Goal: Task Accomplishment & Management: Use online tool/utility

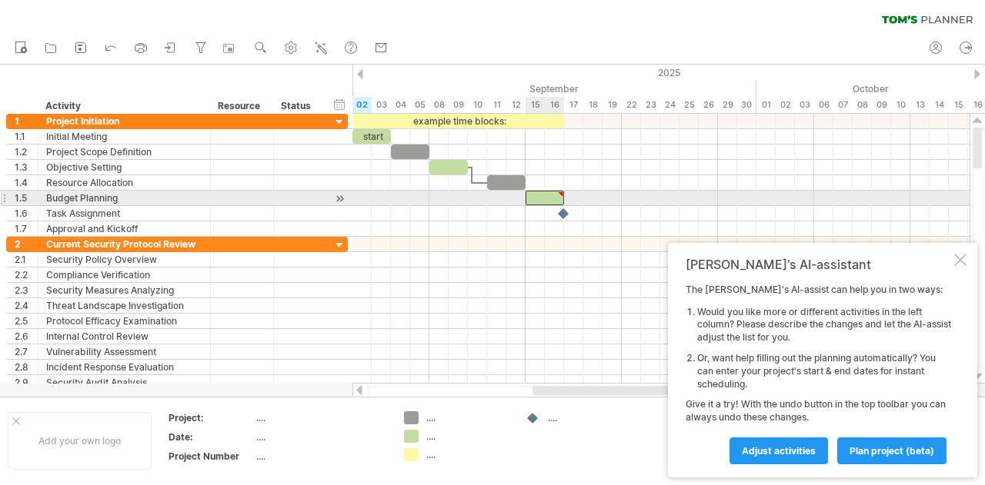
click at [556, 192] on div at bounding box center [545, 198] width 38 height 15
type textarea "**********"
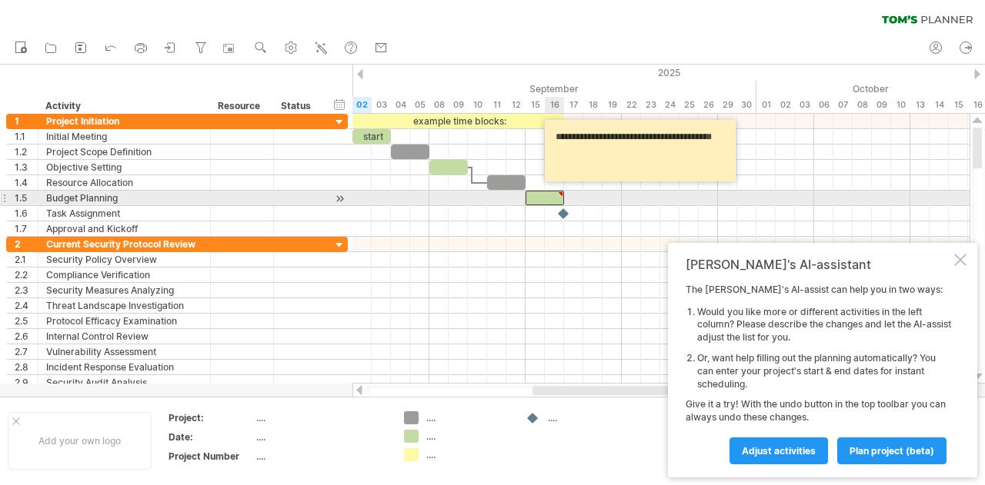
click at [562, 191] on div at bounding box center [560, 194] width 7 height 7
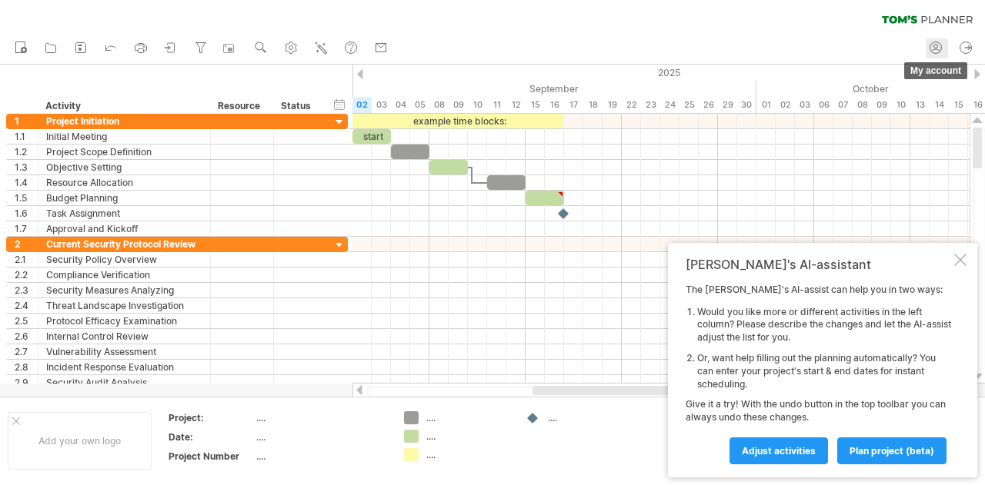
click at [938, 48] on icon at bounding box center [935, 47] width 15 height 15
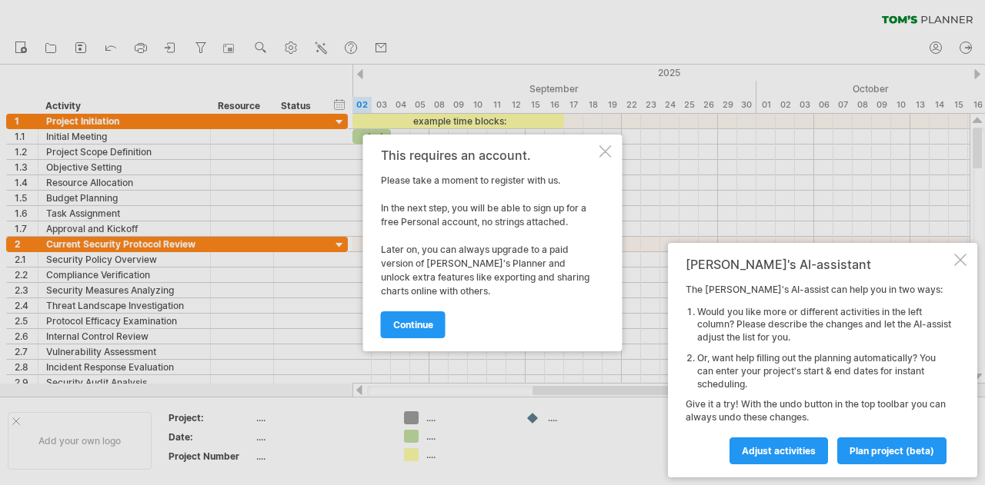
click at [606, 154] on div at bounding box center [605, 151] width 12 height 12
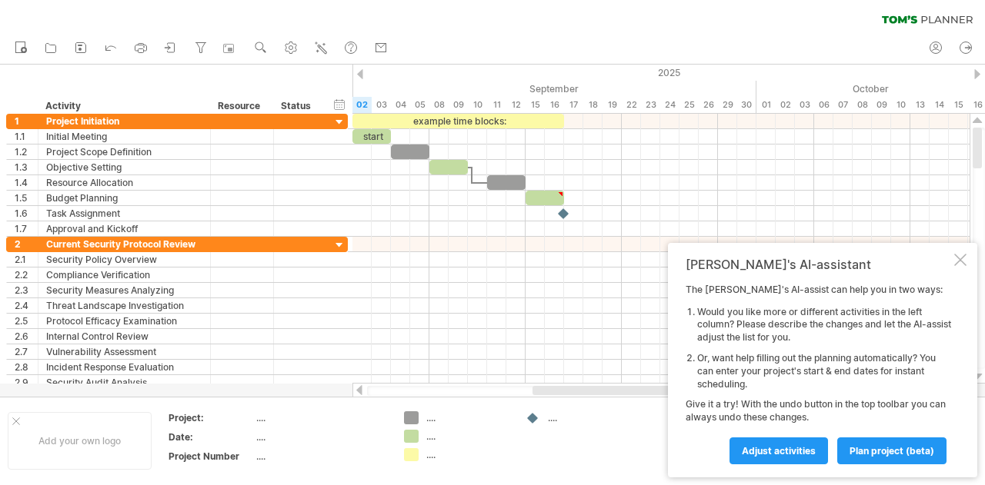
click at [769, 13] on div "clear filter reapply filter" at bounding box center [492, 16] width 985 height 32
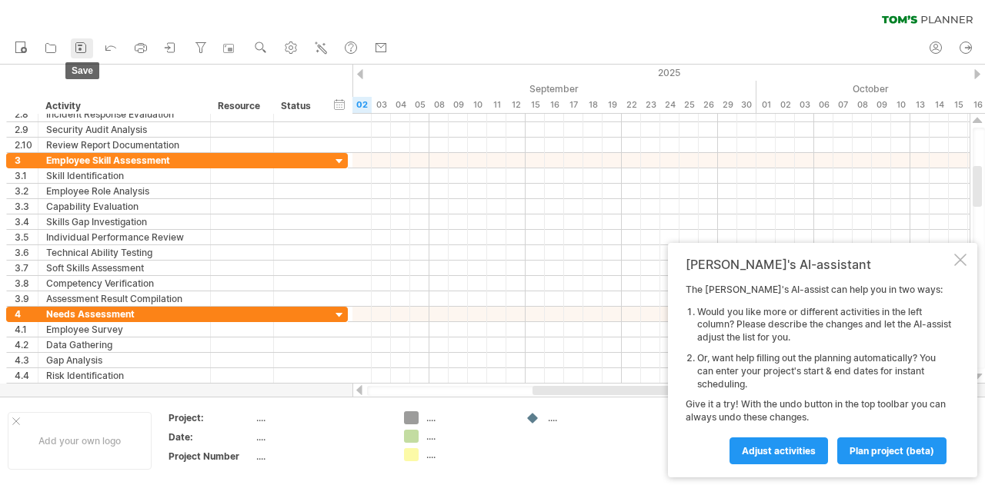
click at [82, 54] on icon at bounding box center [80, 47] width 15 height 15
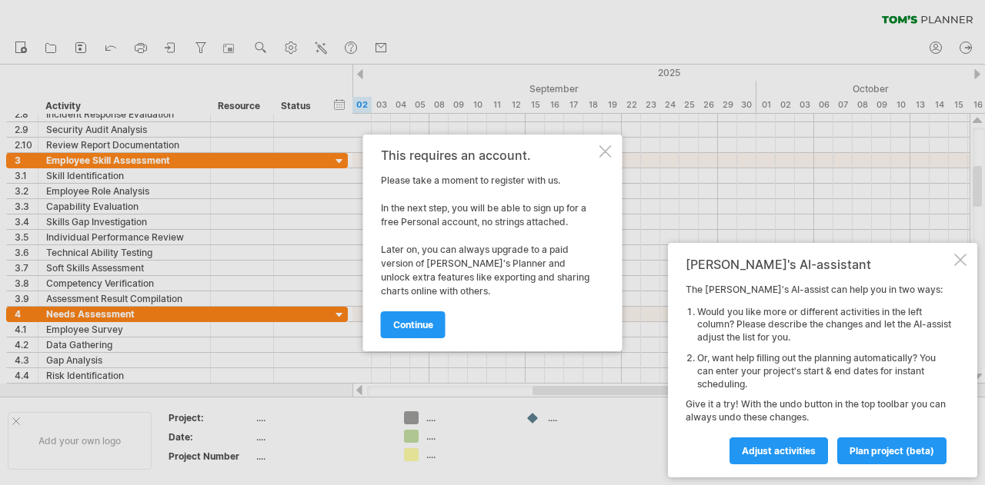
click at [608, 147] on div at bounding box center [605, 151] width 12 height 12
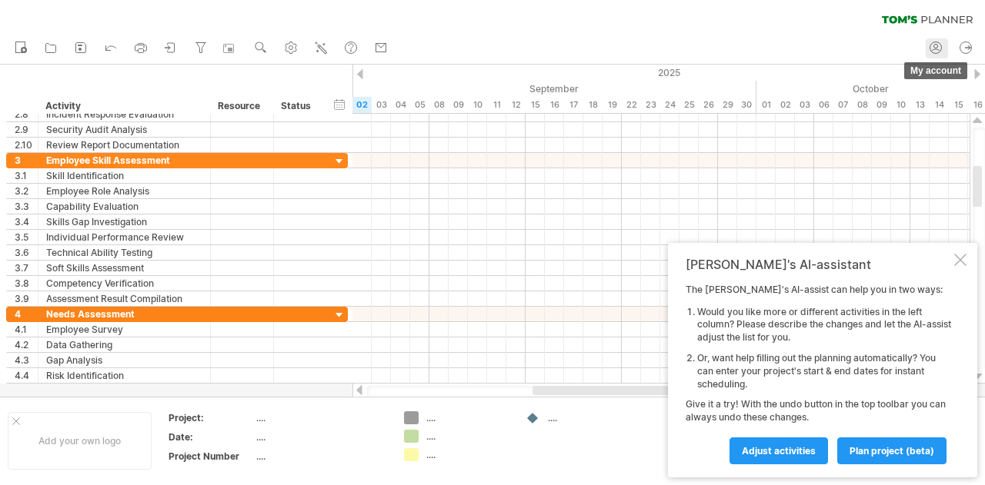
click at [935, 45] on icon at bounding box center [935, 47] width 15 height 15
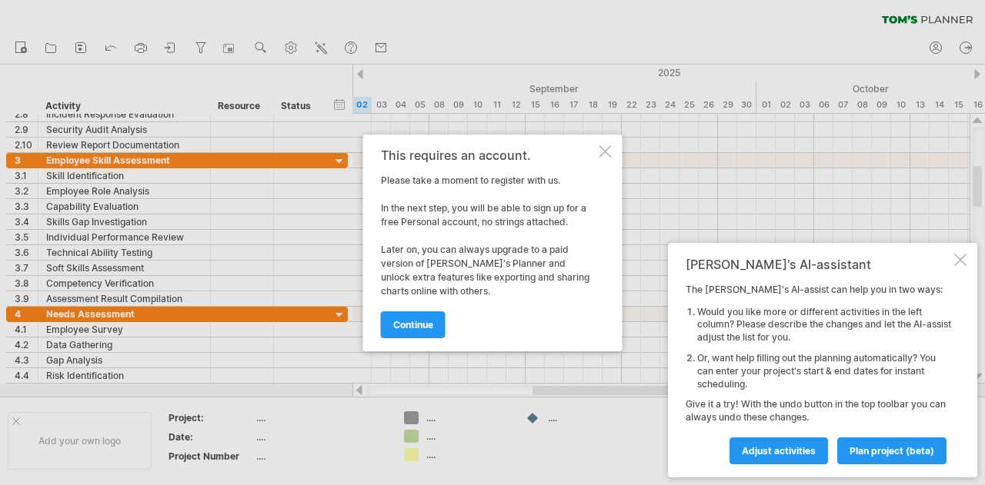
click at [425, 319] on span "continue" at bounding box center [413, 325] width 40 height 12
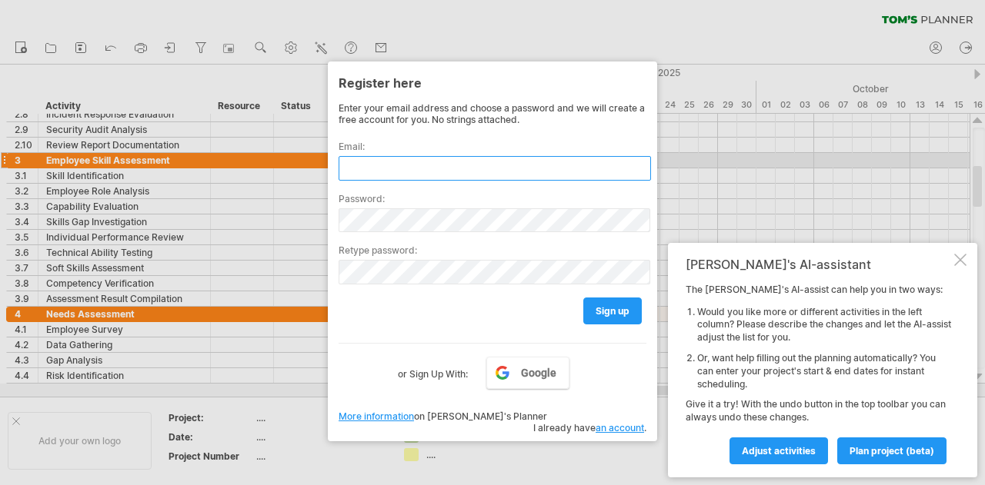
click at [388, 162] on input "text" at bounding box center [495, 168] width 312 height 25
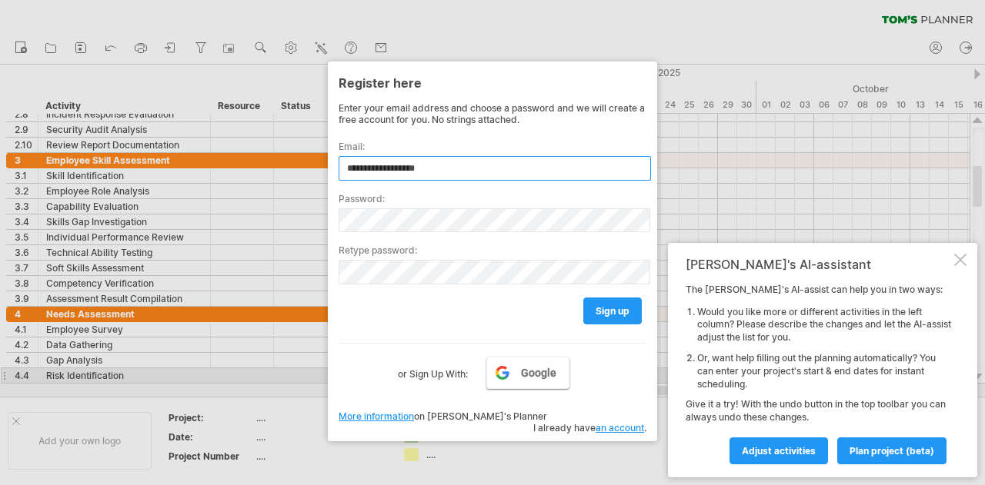
type input "**********"
click at [540, 371] on span "Google" at bounding box center [538, 373] width 35 height 12
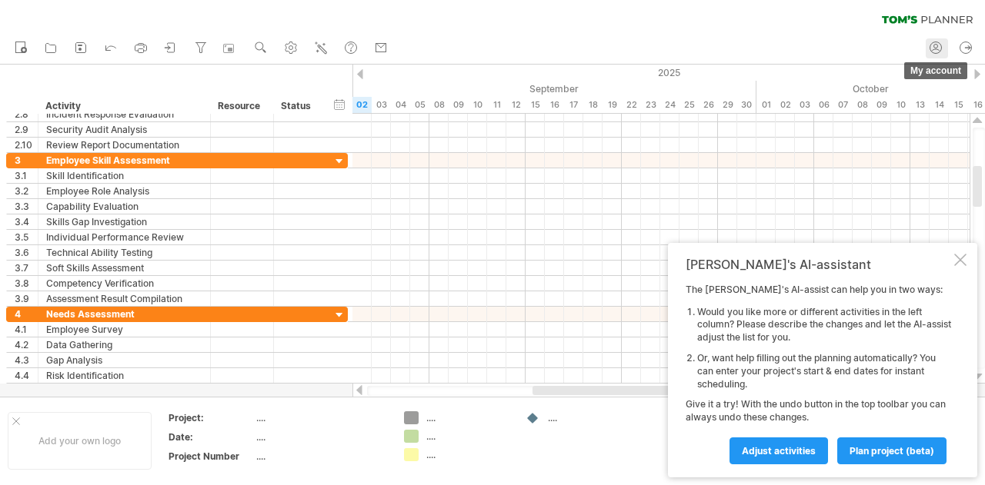
click at [937, 50] on icon at bounding box center [935, 47] width 15 height 15
type input "**********"
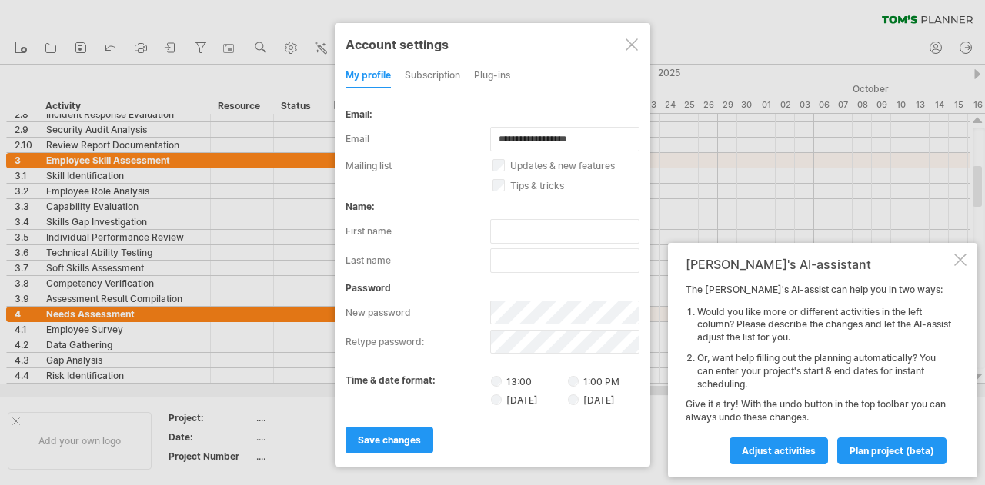
click at [432, 74] on div "subscription" at bounding box center [432, 76] width 55 height 25
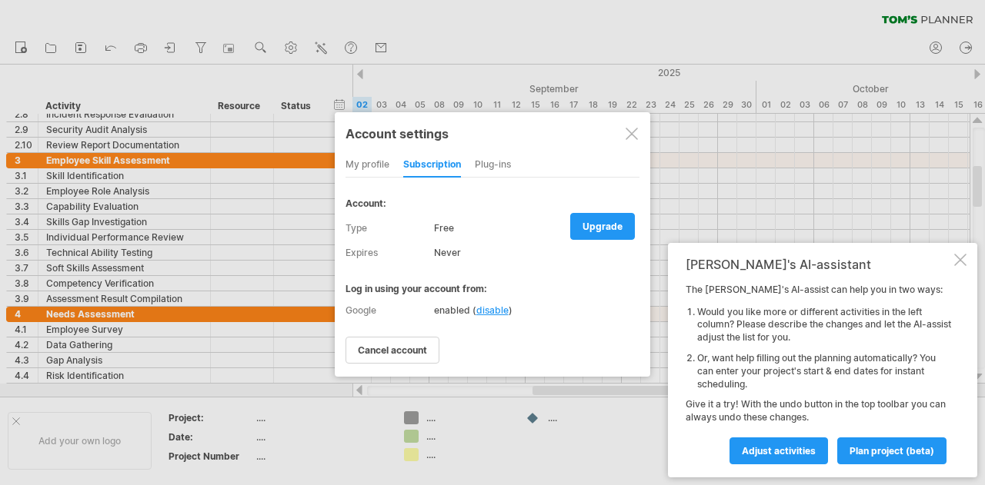
click at [375, 168] on div "my profile" at bounding box center [367, 165] width 44 height 25
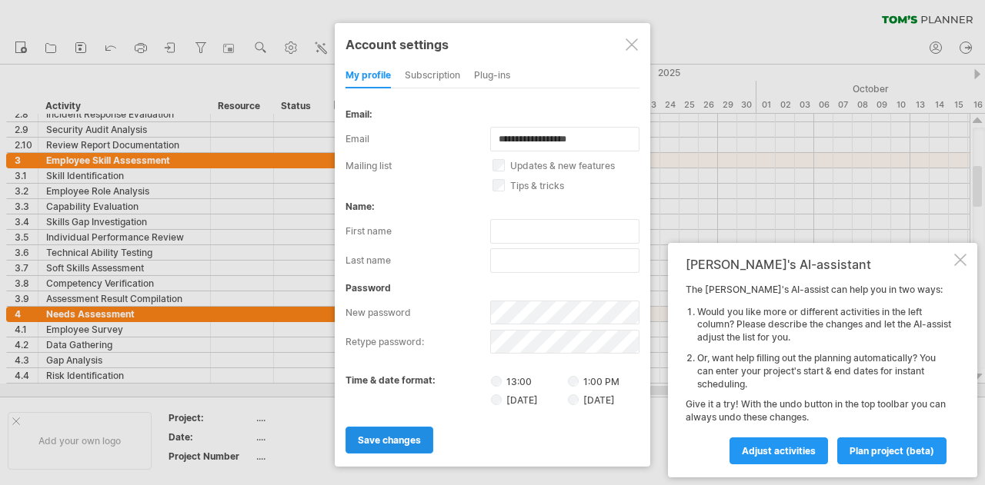
click at [399, 438] on span "save changes" at bounding box center [389, 441] width 63 height 12
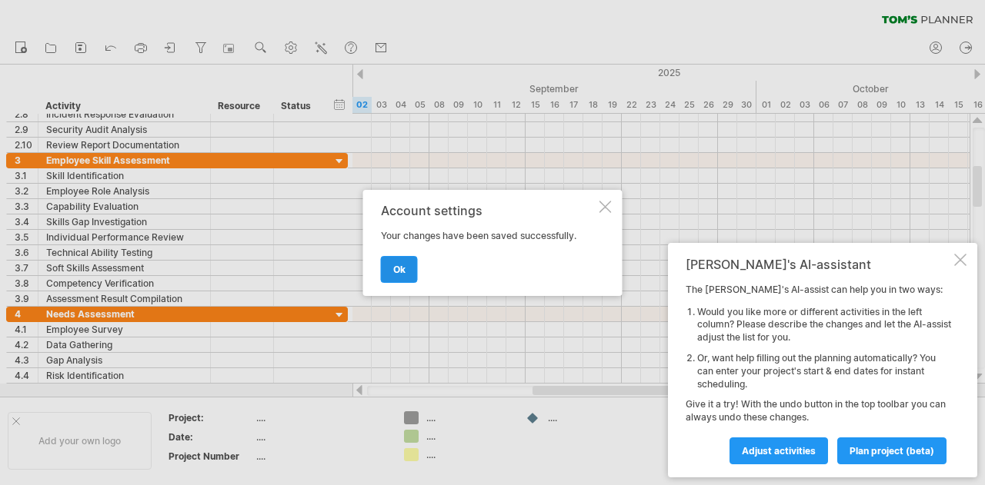
click at [402, 276] on link "ok" at bounding box center [399, 269] width 37 height 27
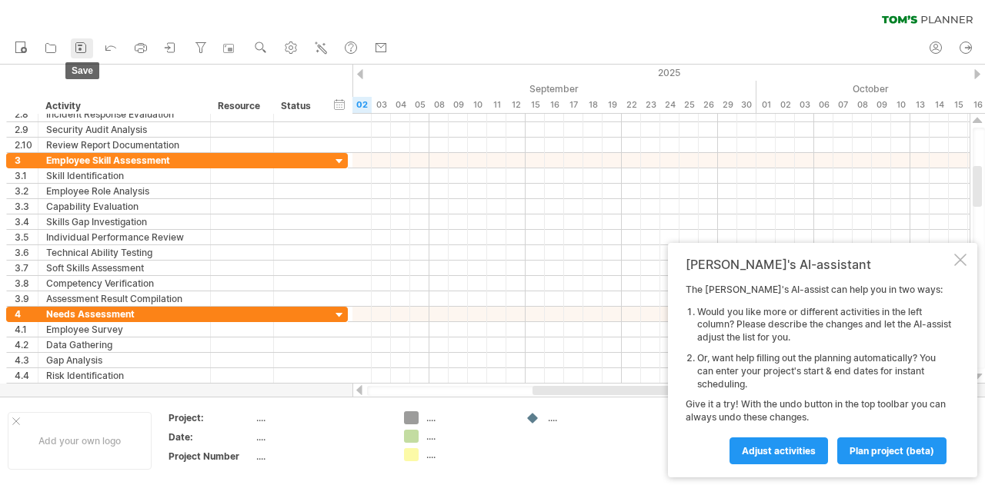
click at [78, 47] on icon at bounding box center [80, 47] width 15 height 15
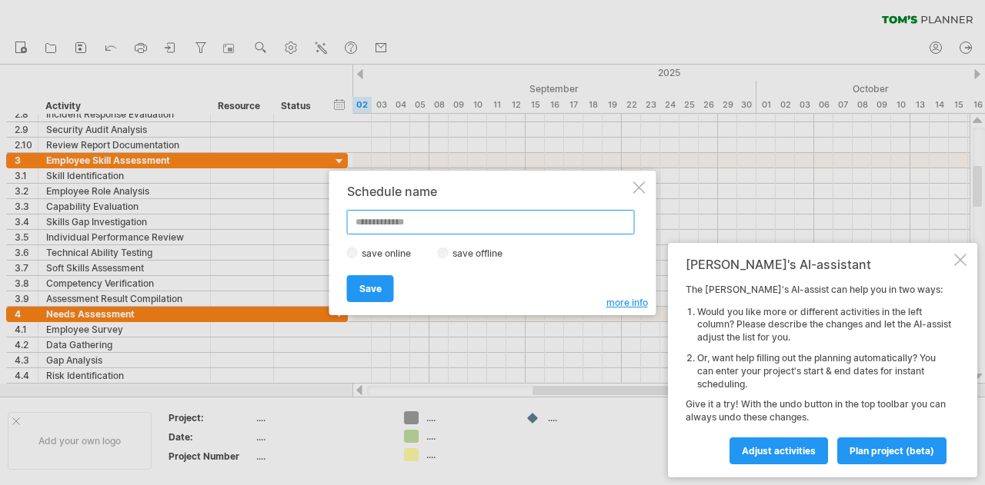
click at [398, 225] on input "text" at bounding box center [491, 222] width 288 height 25
type input "**********"
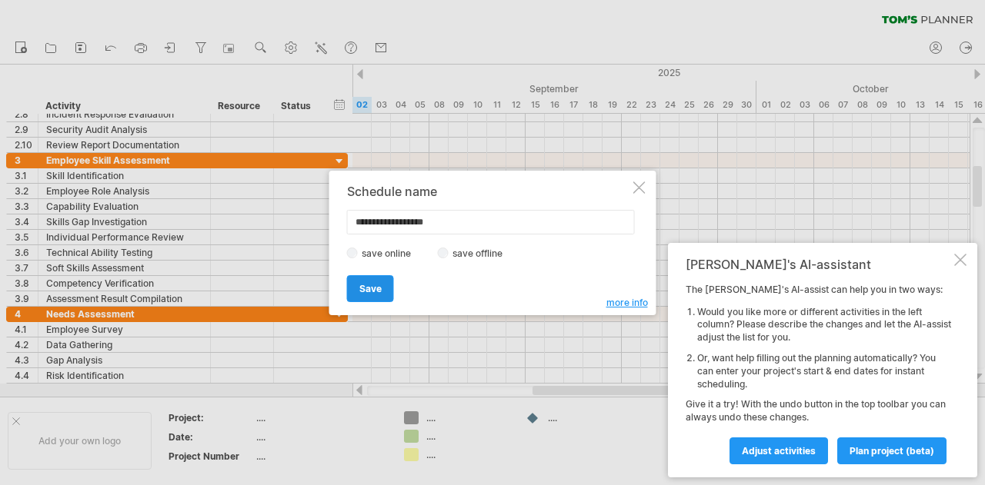
click at [374, 287] on span "Save" at bounding box center [370, 289] width 22 height 12
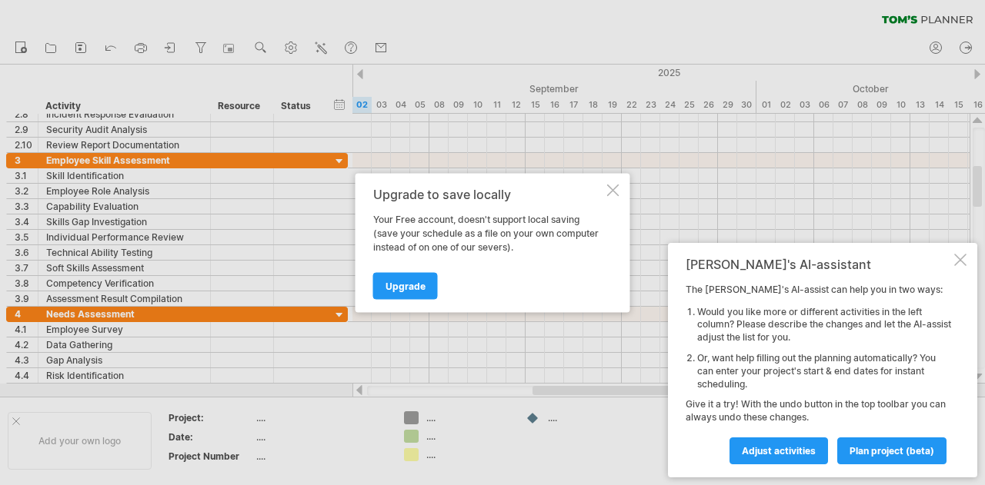
click at [617, 187] on div at bounding box center [613, 190] width 12 height 12
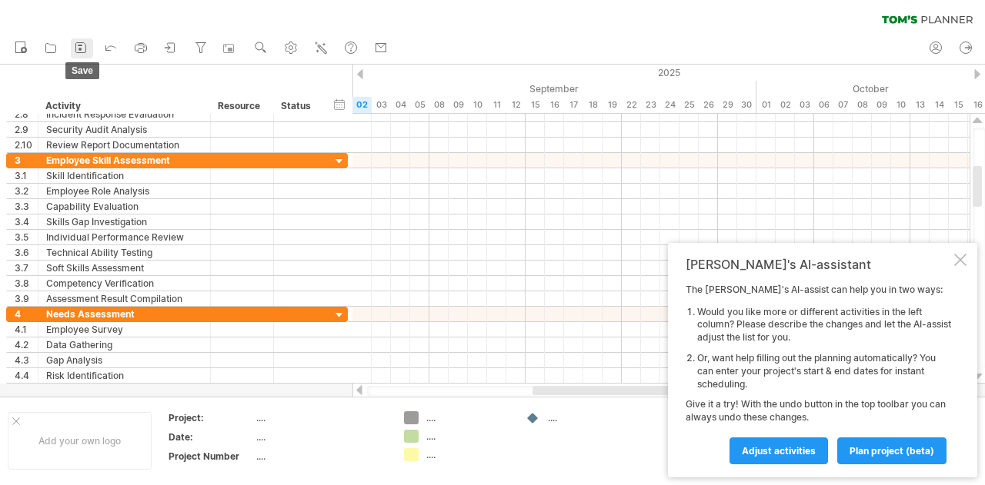
click at [74, 48] on icon at bounding box center [80, 47] width 15 height 15
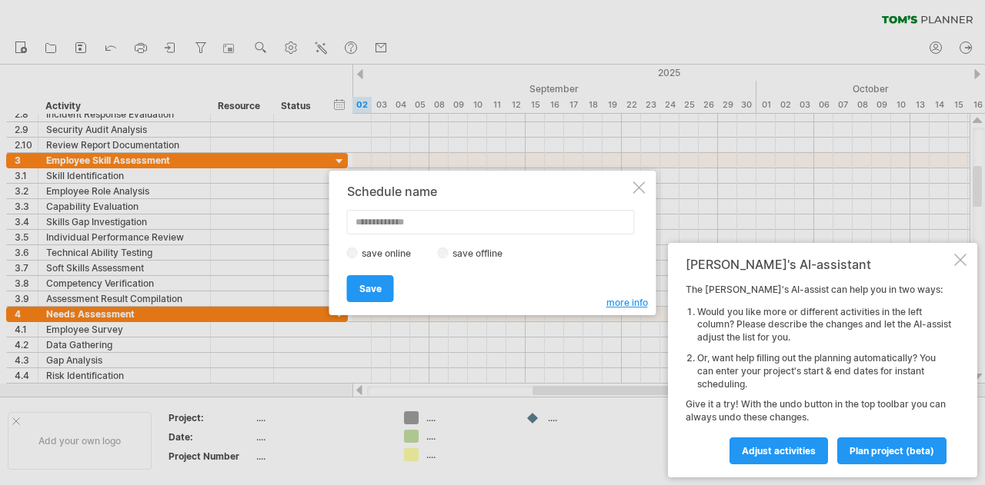
click at [623, 304] on span "more info" at bounding box center [627, 303] width 42 height 12
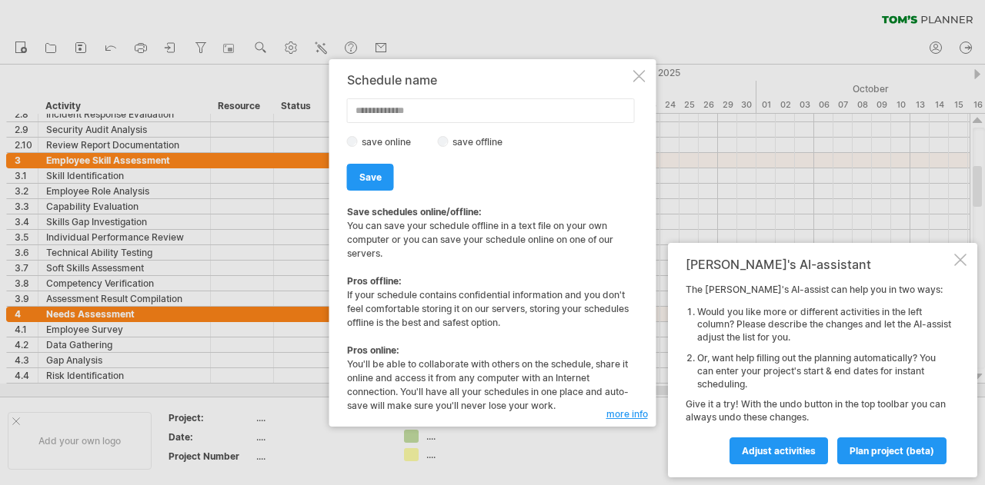
click at [642, 78] on div at bounding box center [639, 76] width 12 height 12
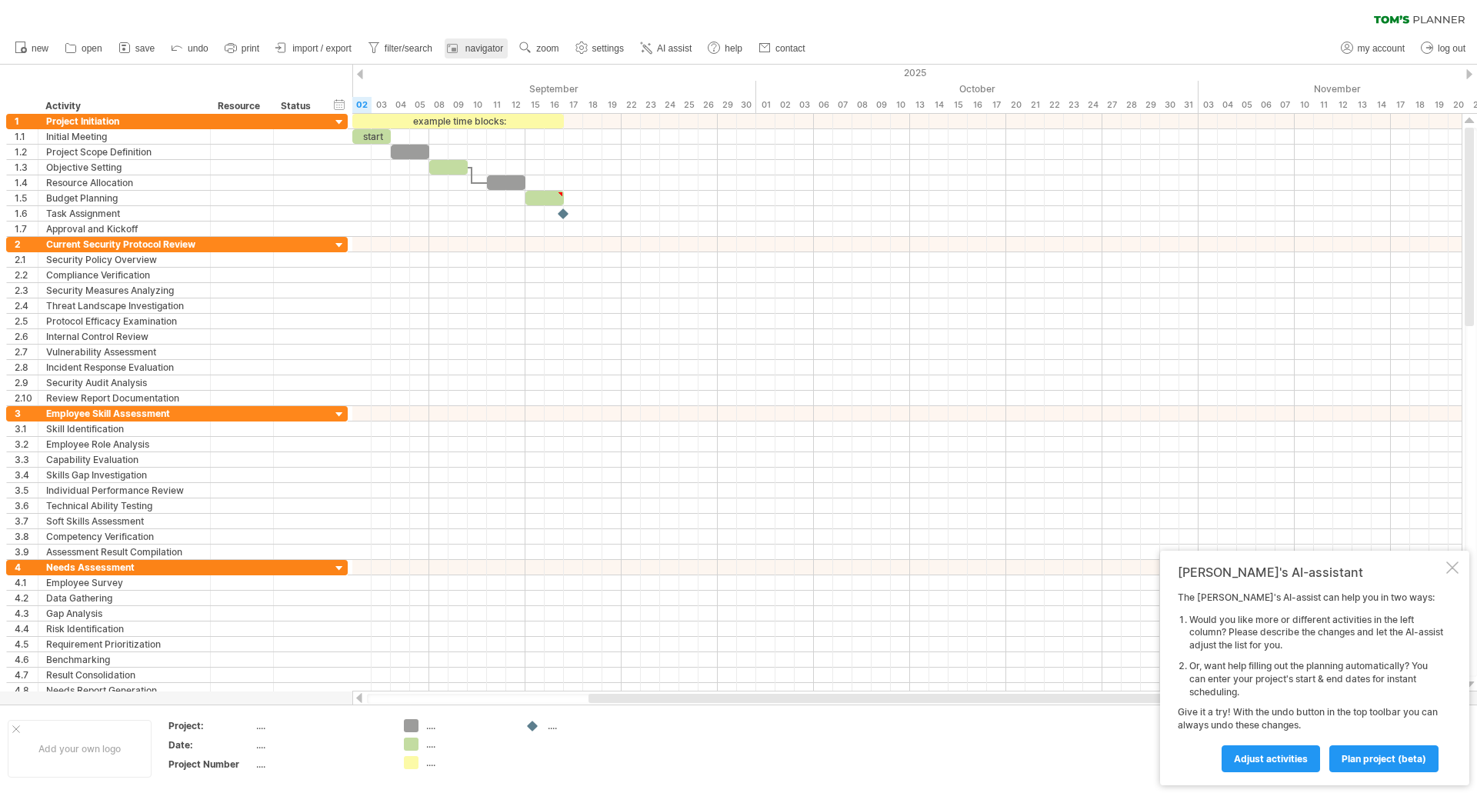
click at [476, 45] on span "navigator" at bounding box center [484, 48] width 38 height 11
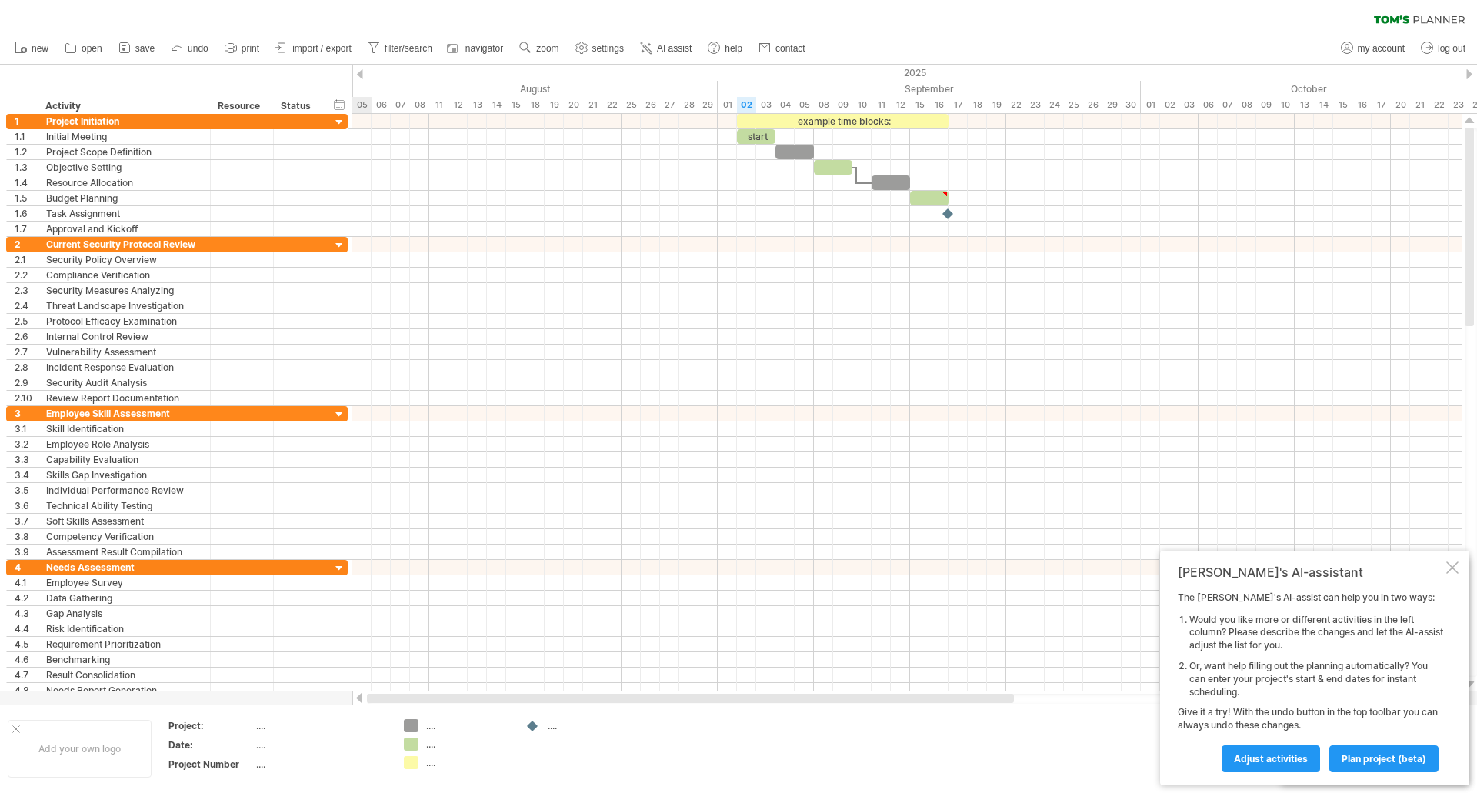
drag, startPoint x: 683, startPoint y: 696, endPoint x: 415, endPoint y: 712, distance: 269.1
click at [415, 485] on div "Trying to reach [DOMAIN_NAME] Connected again... 0% clear filter new 1" at bounding box center [738, 396] width 1477 height 793
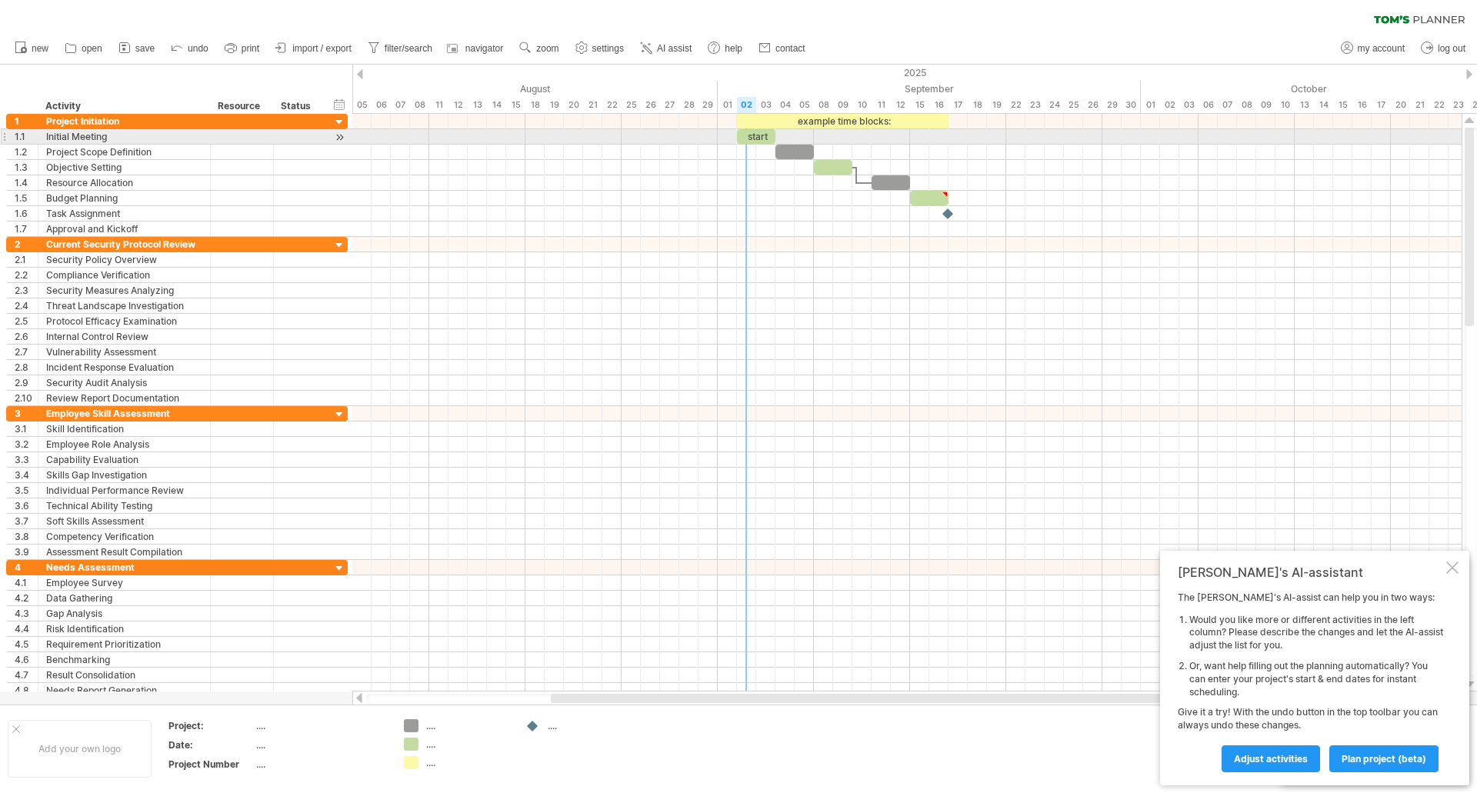
click at [752, 138] on div "start" at bounding box center [756, 136] width 38 height 15
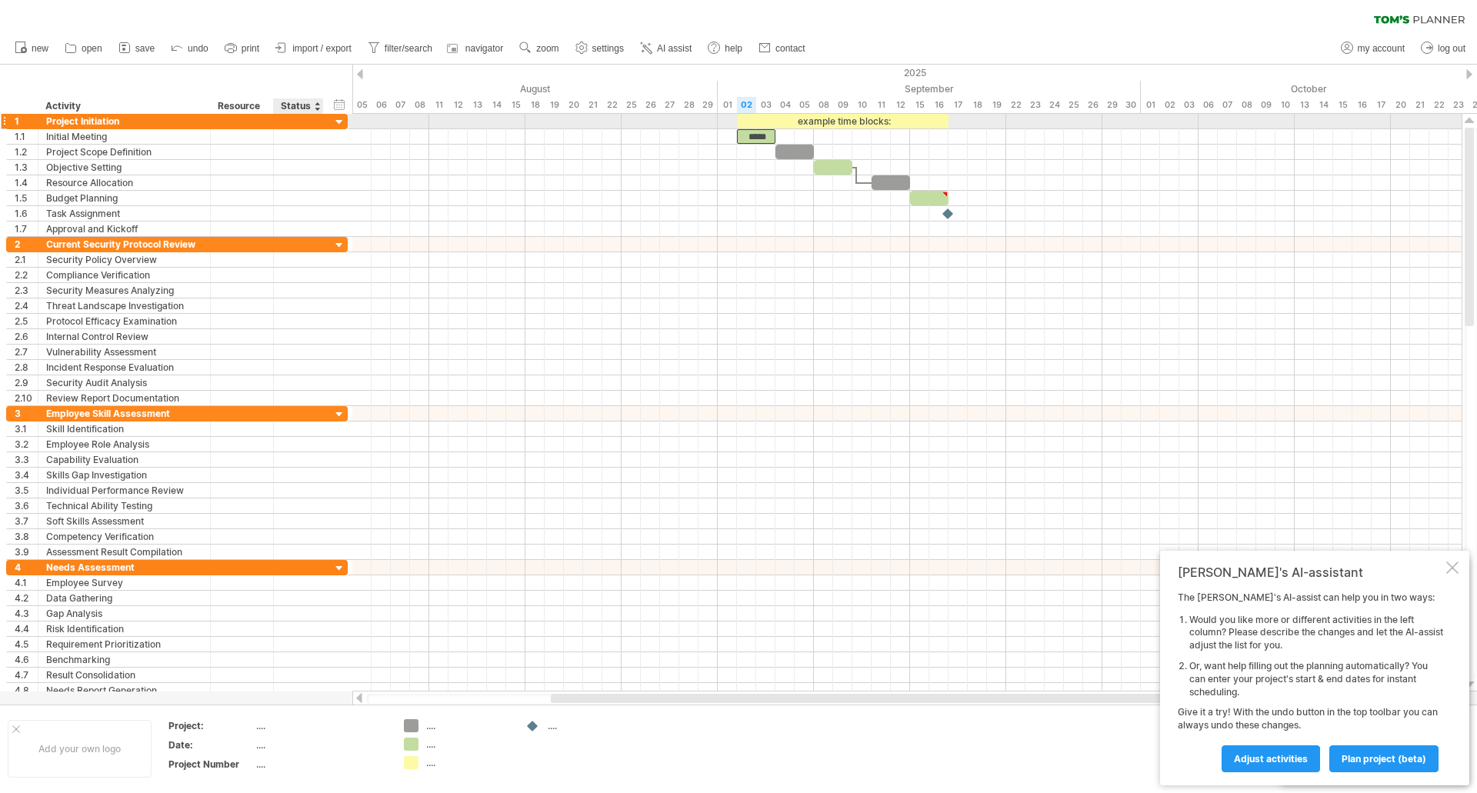
click at [335, 118] on div at bounding box center [339, 122] width 15 height 15
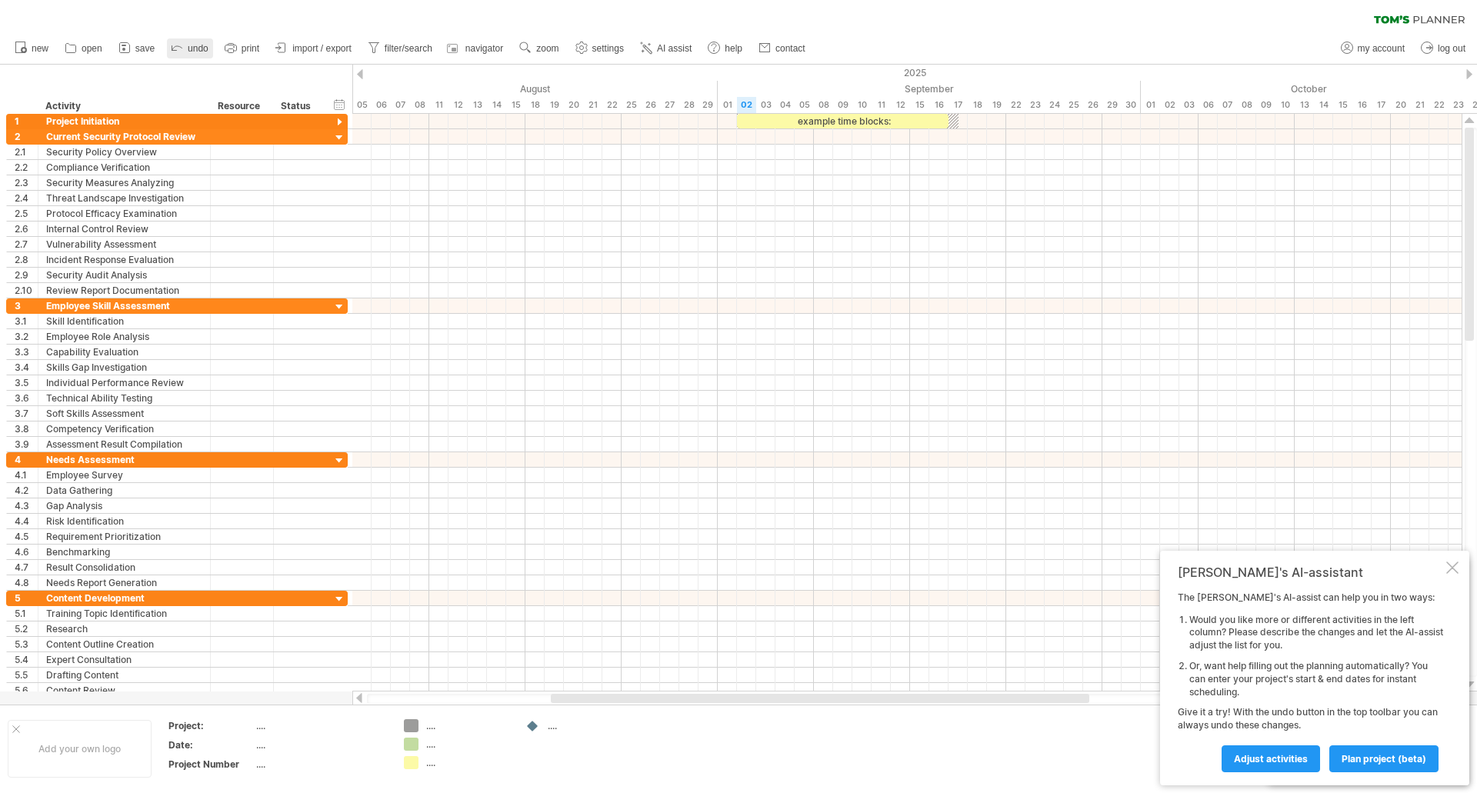
click at [174, 48] on icon at bounding box center [176, 46] width 15 height 15
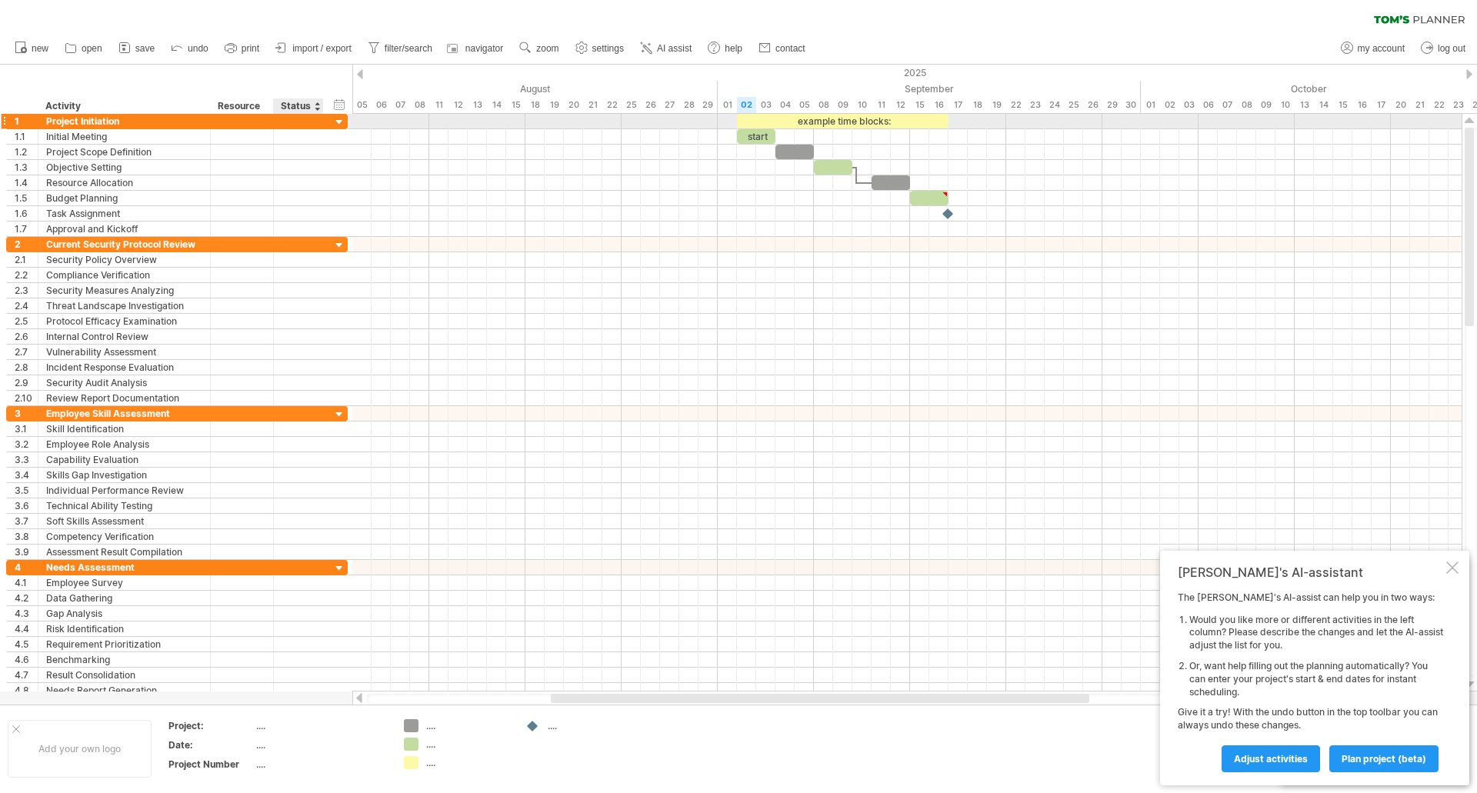
click at [340, 122] on div at bounding box center [339, 122] width 15 height 15
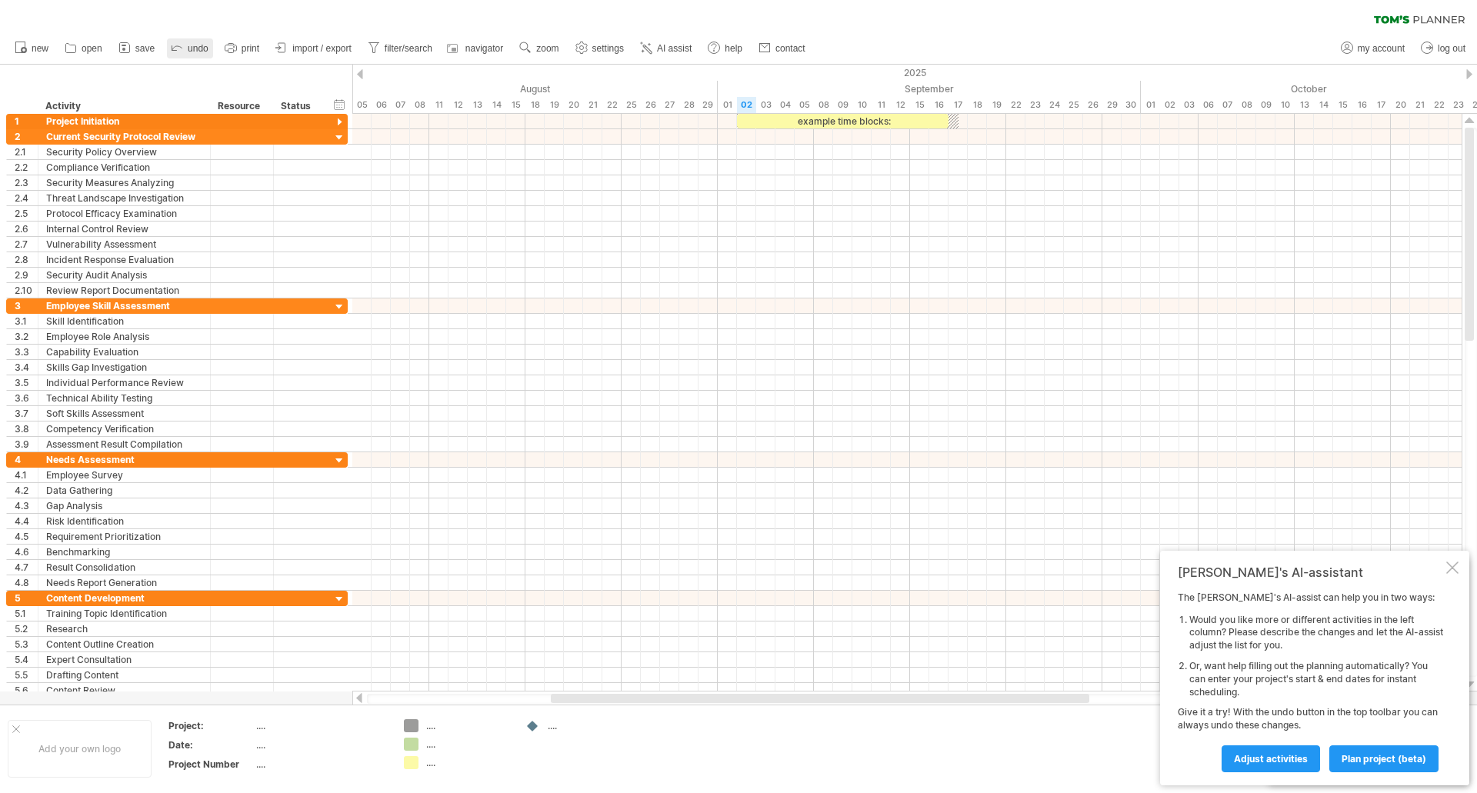
click at [190, 42] on link "undo" at bounding box center [190, 48] width 46 height 20
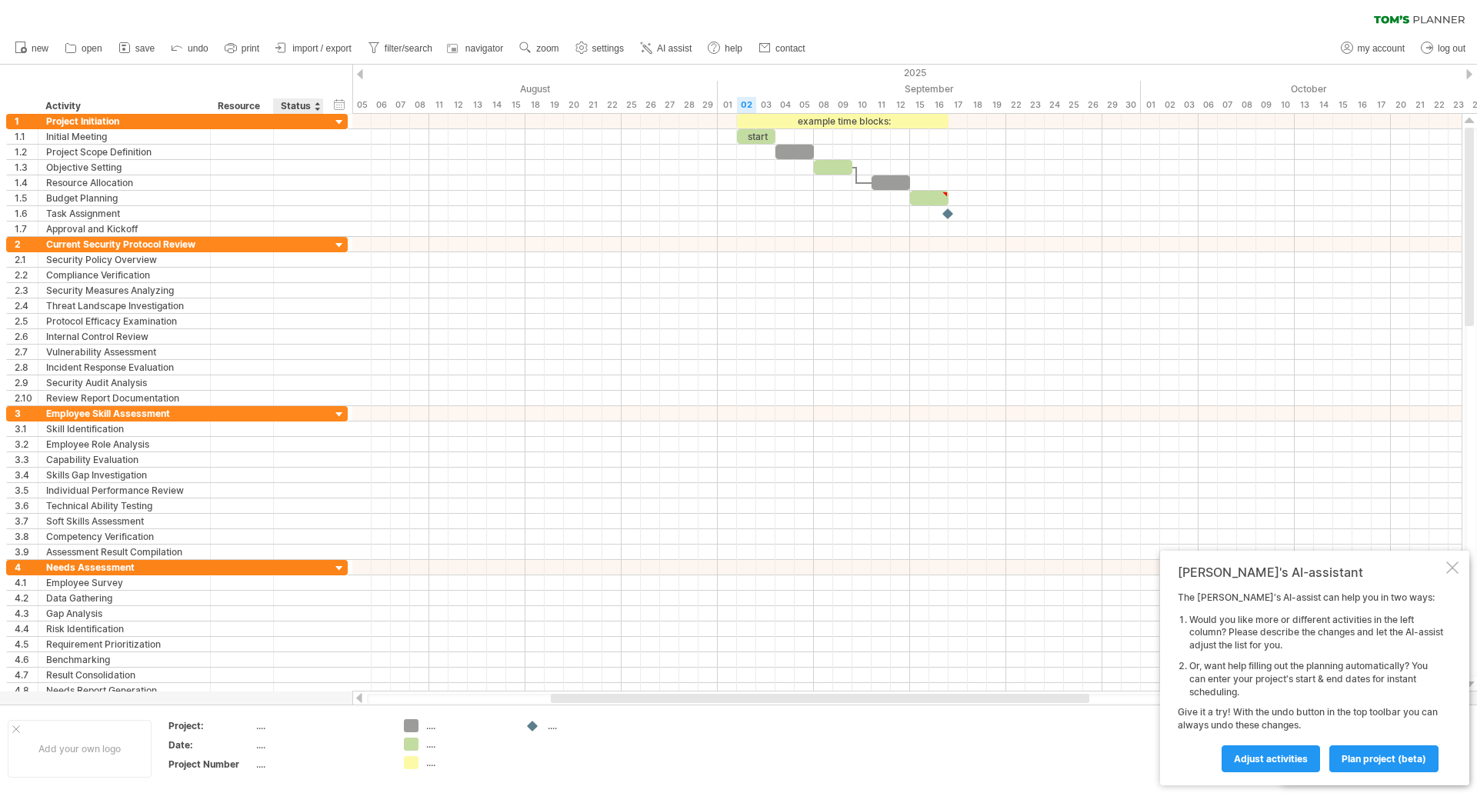
click at [301, 106] on div "Status" at bounding box center [298, 105] width 34 height 15
click at [319, 112] on div at bounding box center [317, 105] width 6 height 15
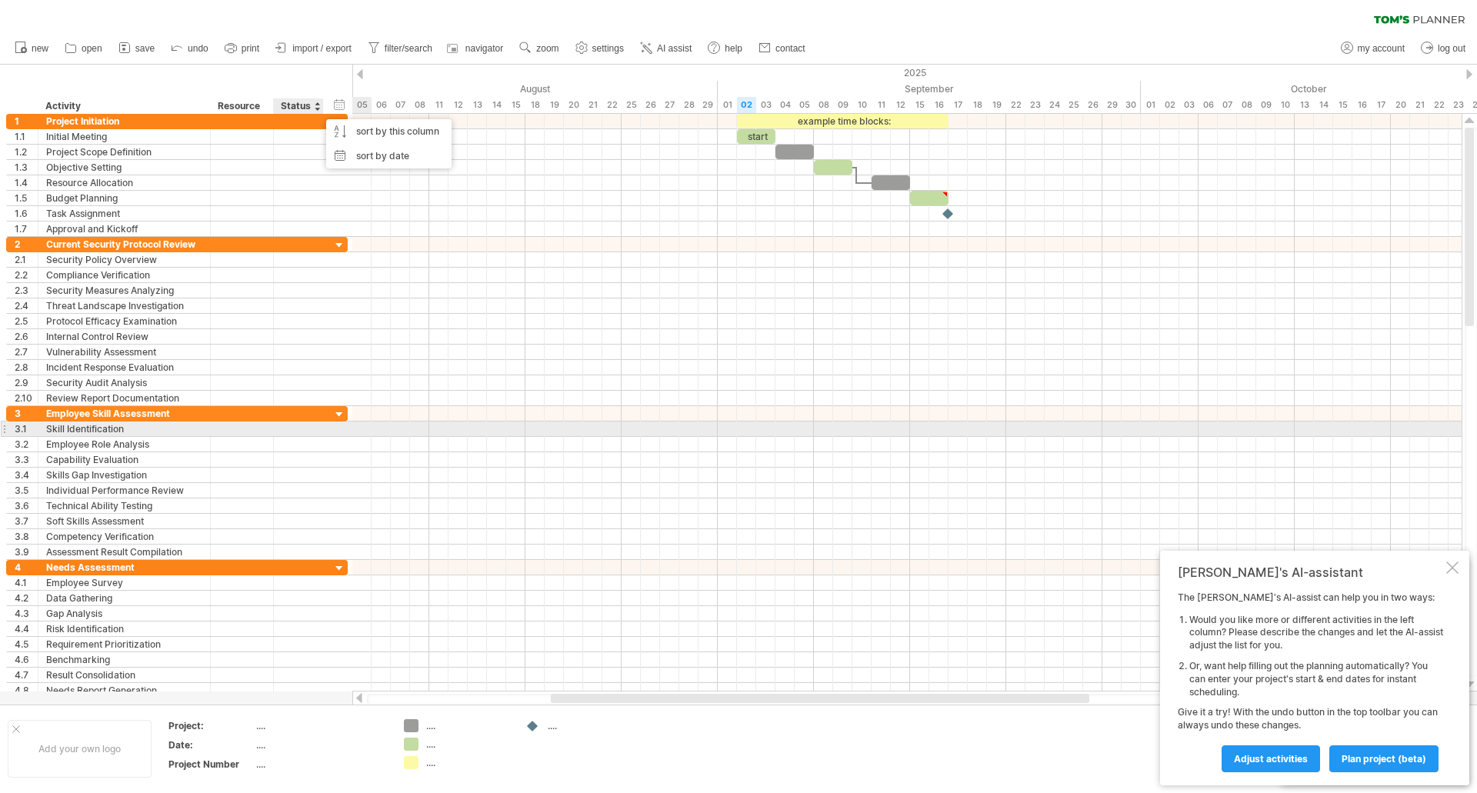
click at [309, 433] on div at bounding box center [299, 429] width 34 height 15
click at [342, 419] on div at bounding box center [339, 415] width 15 height 15
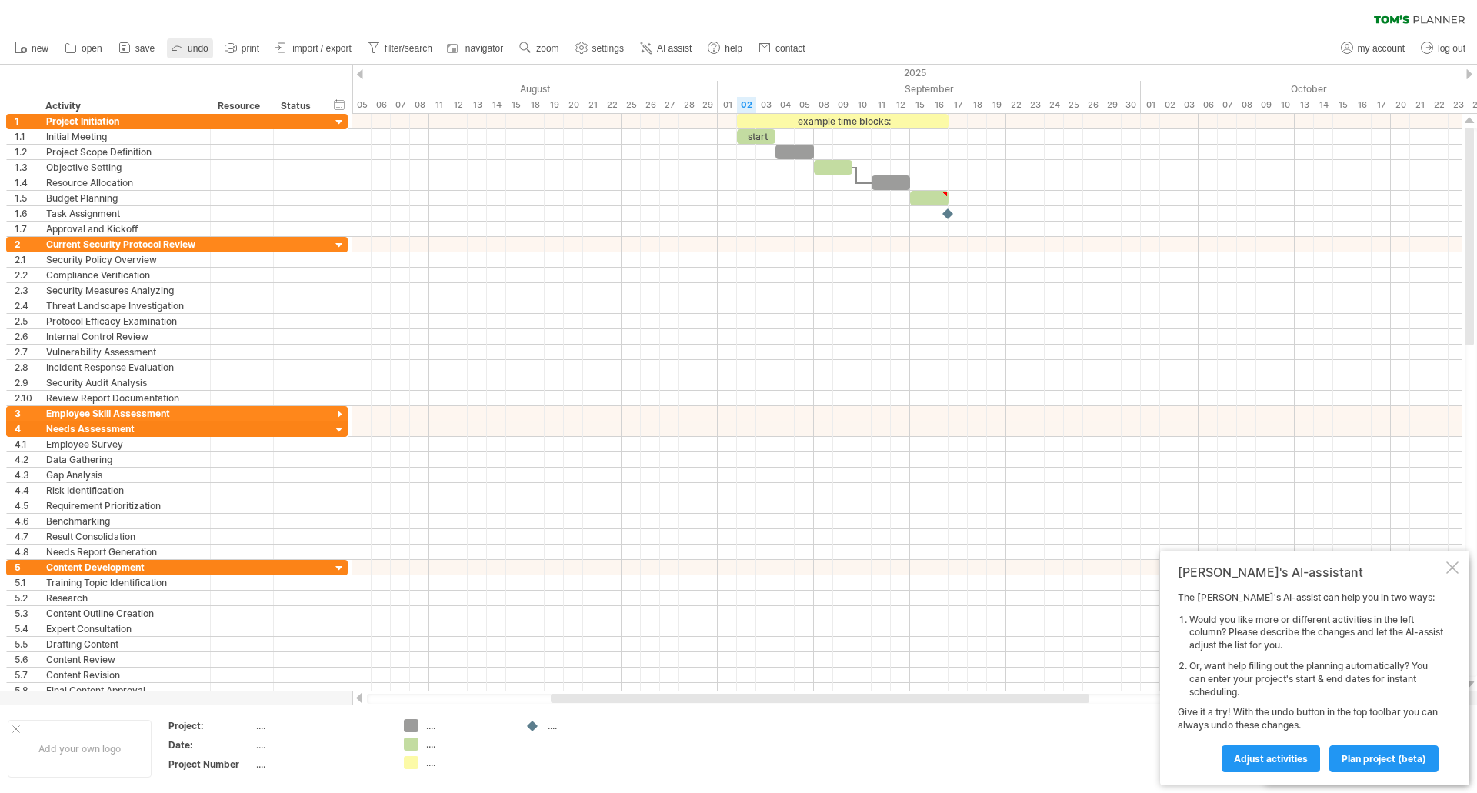
click at [178, 48] on icon at bounding box center [176, 46] width 15 height 15
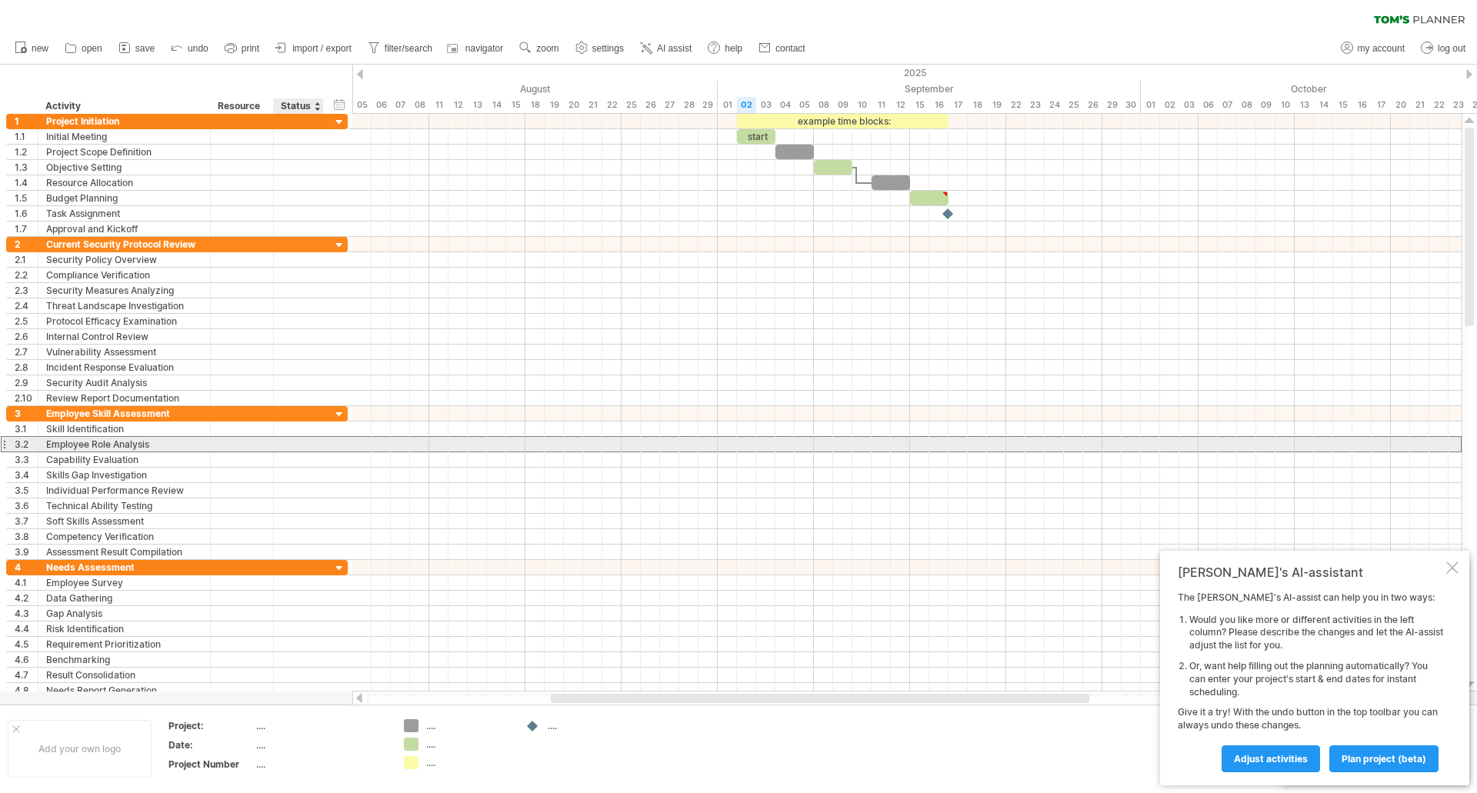
click at [312, 445] on div at bounding box center [299, 444] width 34 height 15
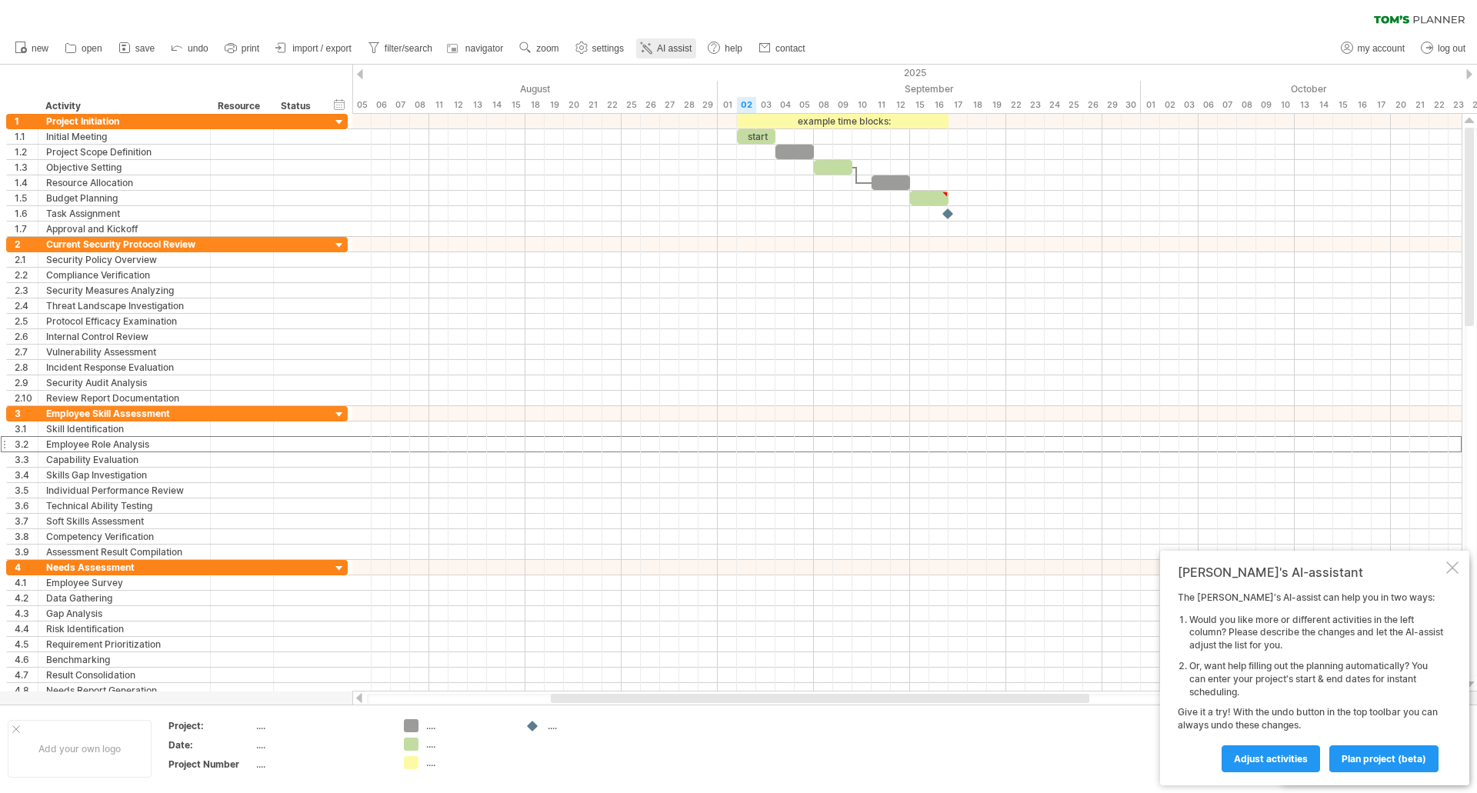
click at [650, 45] on icon at bounding box center [646, 47] width 15 height 15
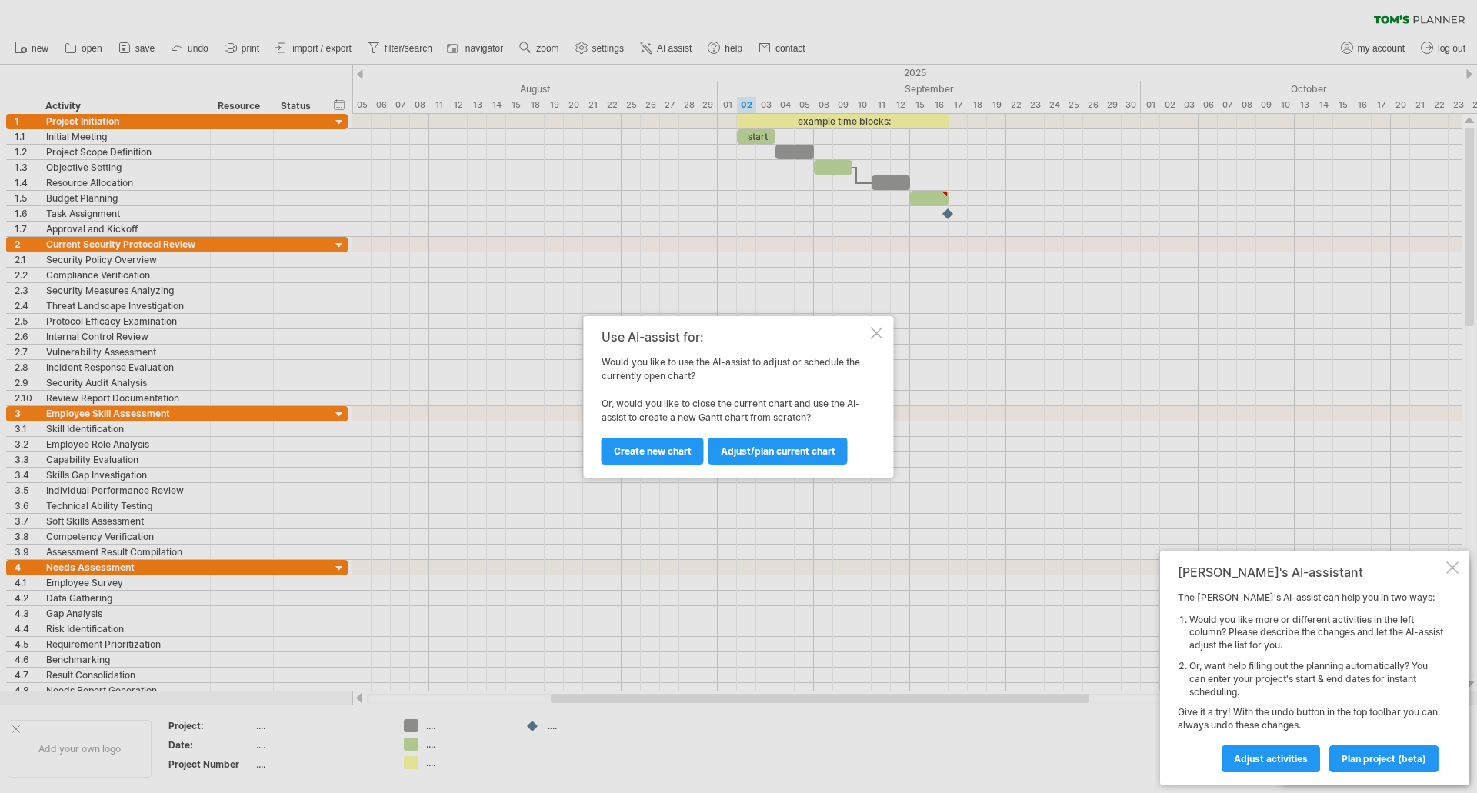
click at [876, 336] on div at bounding box center [877, 333] width 12 height 12
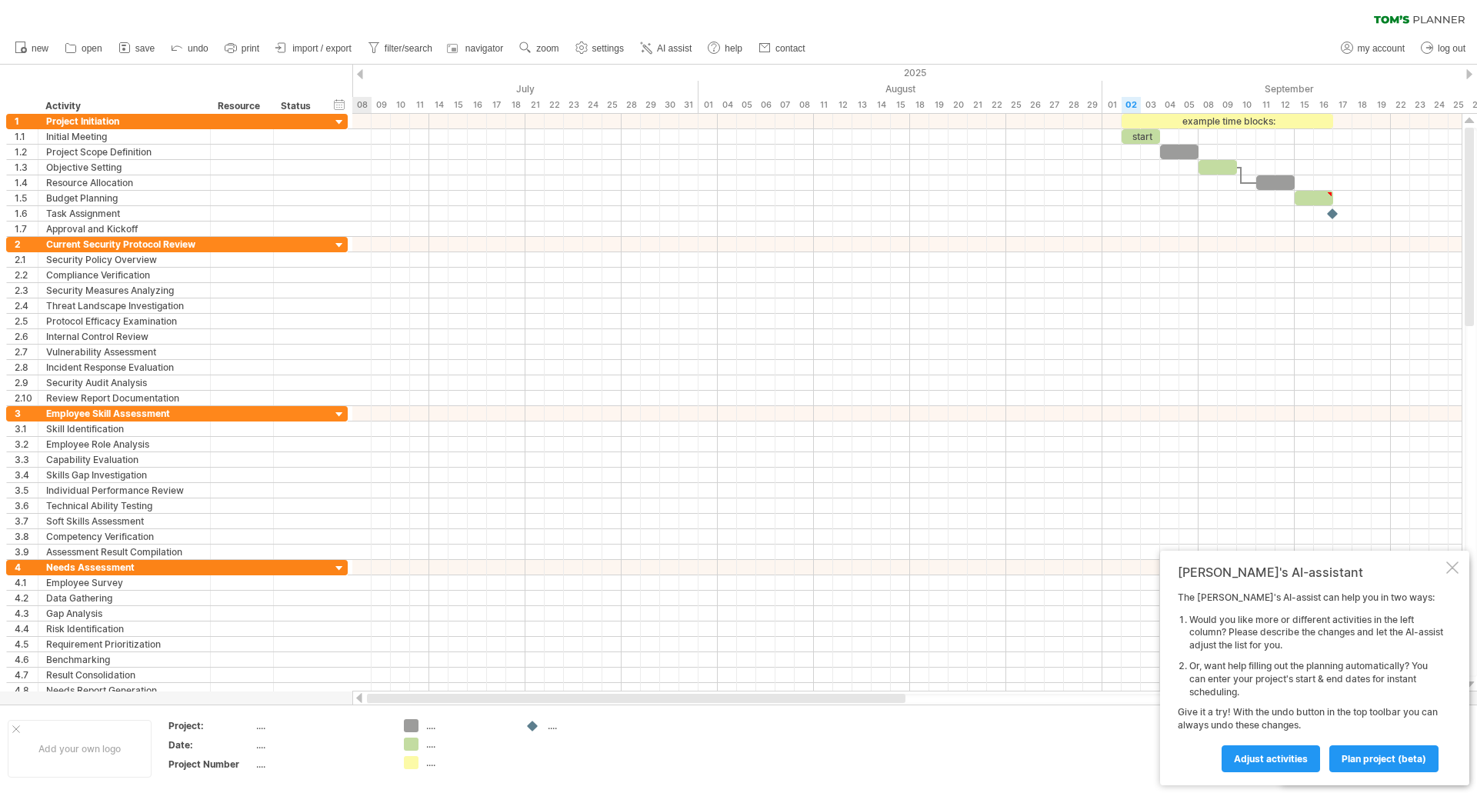
drag, startPoint x: 780, startPoint y: 699, endPoint x: 369, endPoint y: 702, distance: 411.6
click at [369, 485] on div at bounding box center [636, 698] width 539 height 9
